Goal: Task Accomplishment & Management: Manage account settings

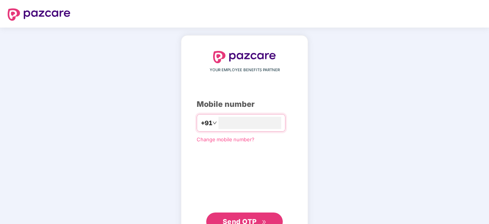
type input "**********"
click at [250, 216] on span "Send OTP" at bounding box center [245, 221] width 44 height 11
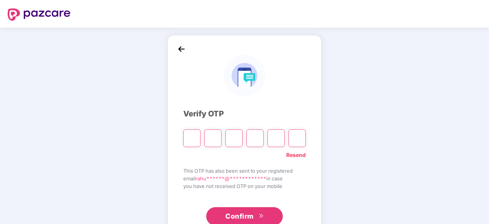
type input "*"
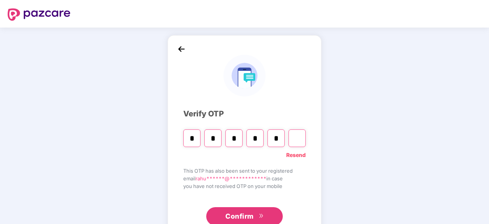
type input "*"
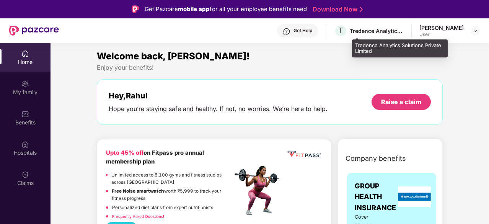
click at [383, 35] on div "T Tredence Analytics Solutions Private Limited" at bounding box center [368, 30] width 69 height 13
click at [344, 33] on span "T" at bounding box center [341, 30] width 5 height 9
click at [348, 34] on span "T" at bounding box center [340, 30] width 13 height 13
click at [373, 31] on div "Tredence Analytics Solutions Private Limited" at bounding box center [377, 30] width 54 height 7
click at [344, 29] on span "T" at bounding box center [341, 30] width 5 height 9
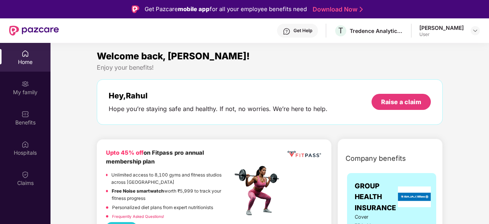
click at [313, 33] on div "Get Help" at bounding box center [303, 31] width 19 height 6
click at [20, 177] on div "Claims" at bounding box center [25, 178] width 51 height 29
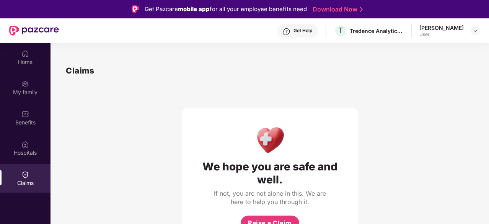
scroll to position [43, 0]
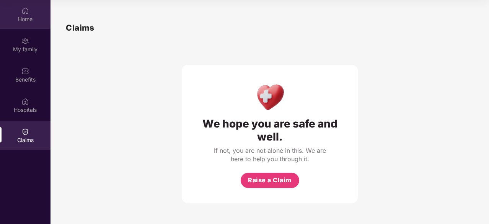
click at [25, 11] on img at bounding box center [25, 11] width 8 height 8
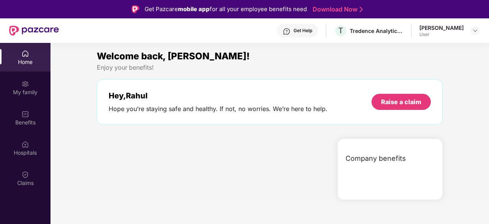
click at [313, 32] on div "Get Help" at bounding box center [303, 31] width 19 height 6
